Goal: Task Accomplishment & Management: Manage account settings

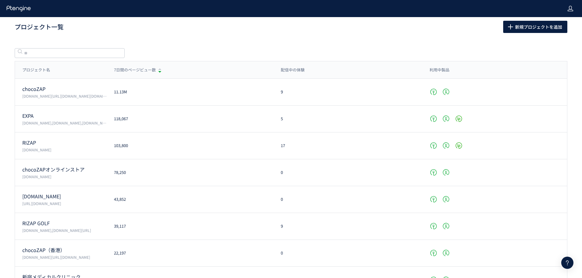
click at [572, 13] on div at bounding box center [570, 8] width 6 height 17
click at [561, 26] on span "アカウント設定" at bounding box center [555, 24] width 30 height 6
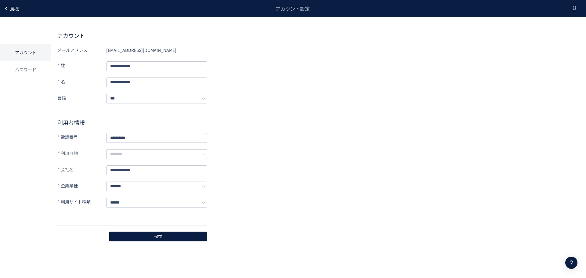
click at [9, 5] on link "戻る" at bounding box center [12, 8] width 16 height 7
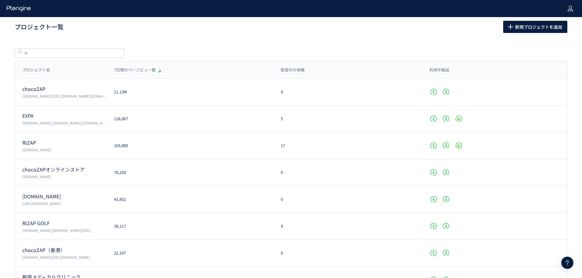
click at [571, 13] on div at bounding box center [570, 8] width 6 height 17
click at [570, 35] on span "プラン確認・購入" at bounding box center [557, 34] width 34 height 6
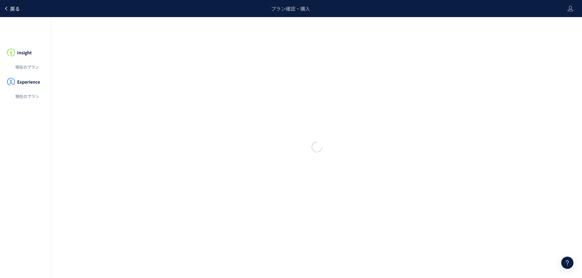
click at [15, 10] on span "戻る" at bounding box center [15, 8] width 10 height 7
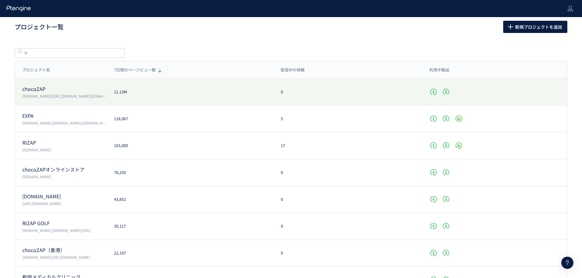
click at [94, 93] on div "chocoZAP chocozap.jp/,zap-id.jp/,web.my-zap.jp/,liff.campaign.chocozap.sumiyoku…" at bounding box center [61, 92] width 92 height 13
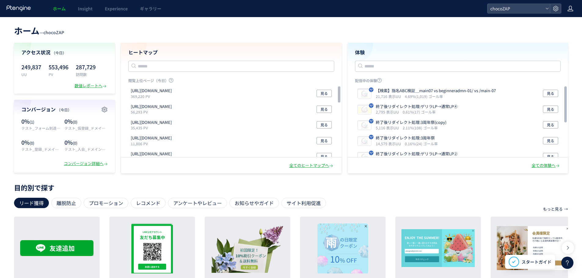
click at [568, 7] on icon at bounding box center [570, 8] width 6 height 6
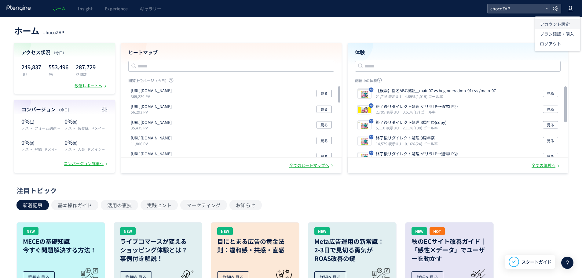
click at [543, 26] on span "アカウント設定" at bounding box center [555, 24] width 30 height 6
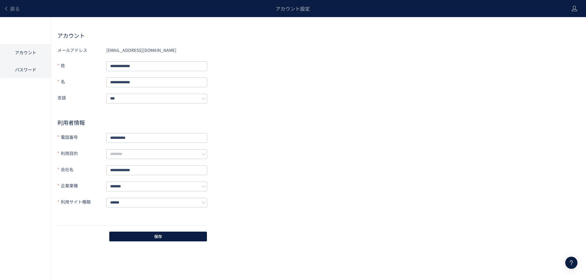
click at [31, 66] on li "パスワード" at bounding box center [25, 69] width 51 height 17
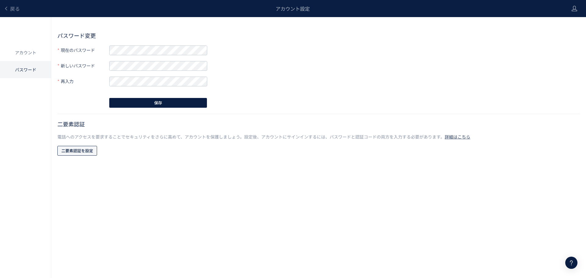
click at [71, 153] on span "二要素認証を設定" at bounding box center [77, 151] width 32 height 10
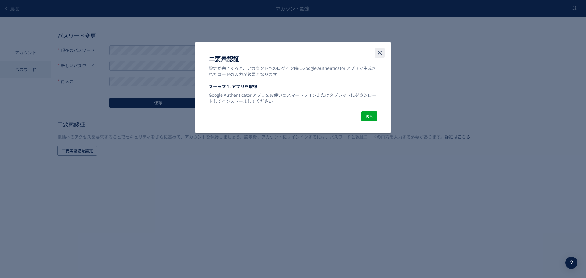
click at [383, 49] on icon "close" at bounding box center [379, 52] width 7 height 7
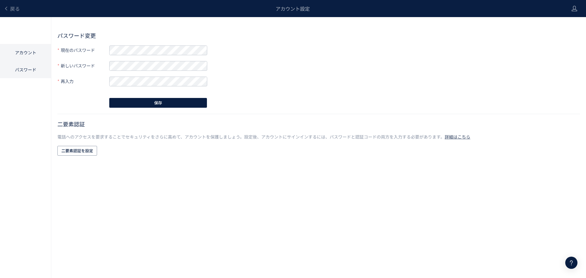
click at [33, 52] on li "アカウント" at bounding box center [25, 52] width 51 height 17
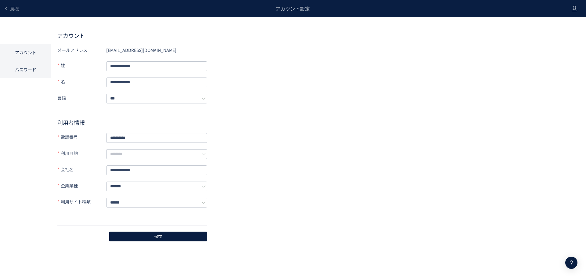
click at [33, 73] on li "パスワード" at bounding box center [25, 69] width 51 height 17
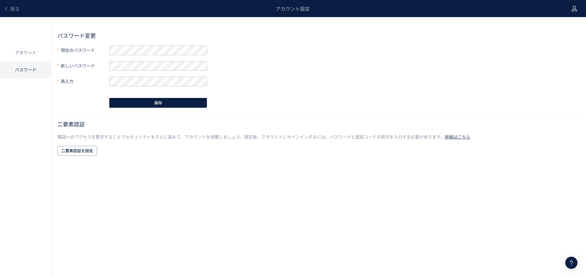
click at [572, 8] on icon at bounding box center [575, 8] width 6 height 6
click at [567, 41] on li "ログアウト" at bounding box center [561, 44] width 45 height 10
